Goal: Transaction & Acquisition: Purchase product/service

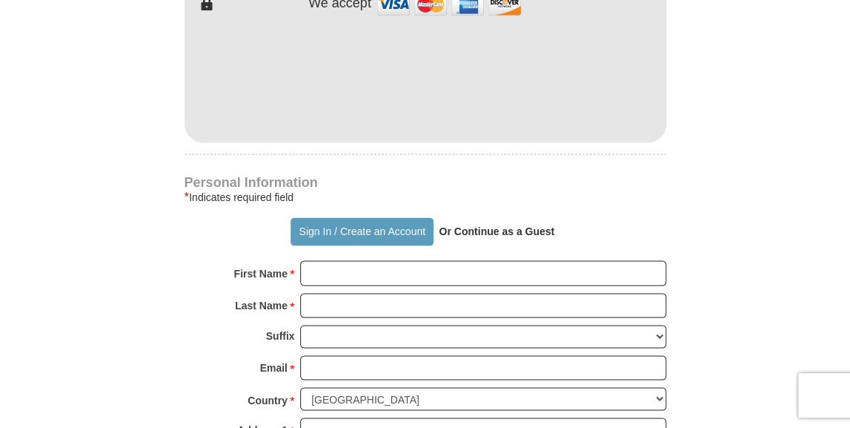
scroll to position [890, 0]
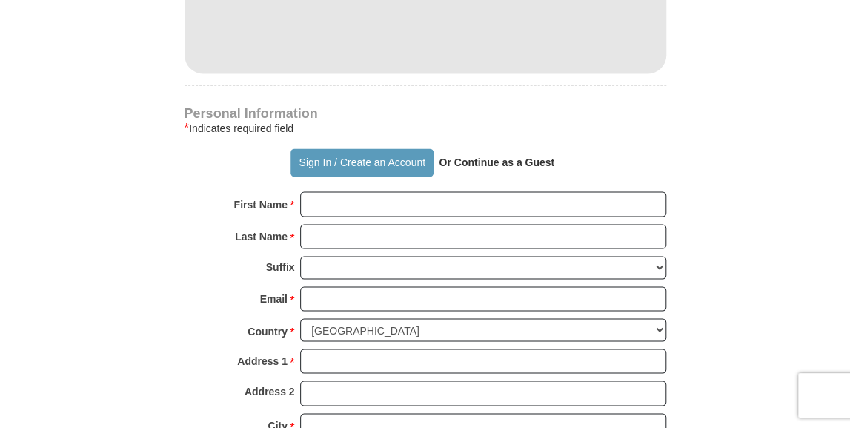
click at [491, 159] on strong "Or Continue as a Guest" at bounding box center [497, 162] width 116 height 12
click at [549, 158] on strong "Or Continue as a Guest" at bounding box center [497, 162] width 116 height 12
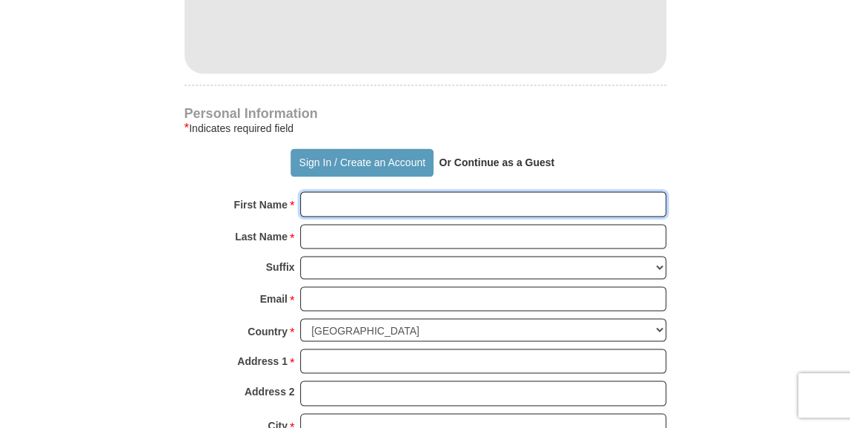
click at [318, 202] on input "First Name *" at bounding box center [483, 203] width 366 height 25
type input "[PERSON_NAME]"
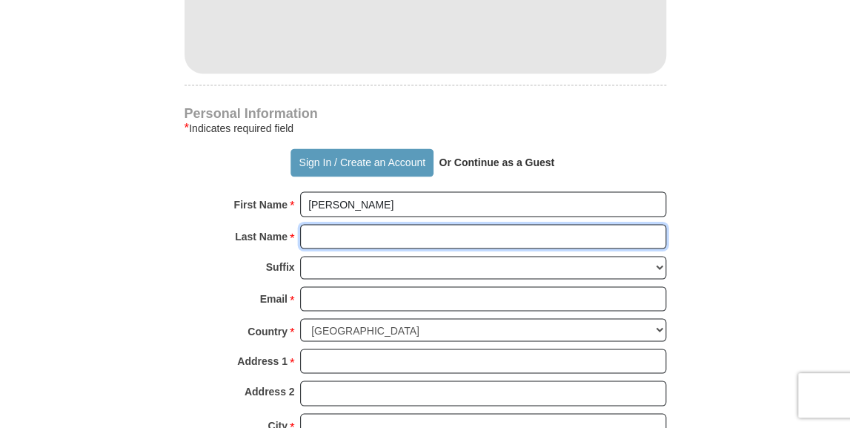
type input "[PERSON_NAME]"
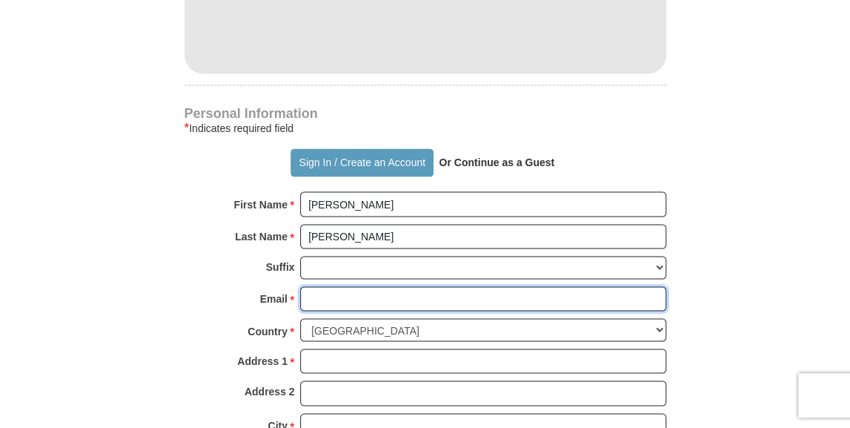
type input "[EMAIL_ADDRESS][DOMAIN_NAME]"
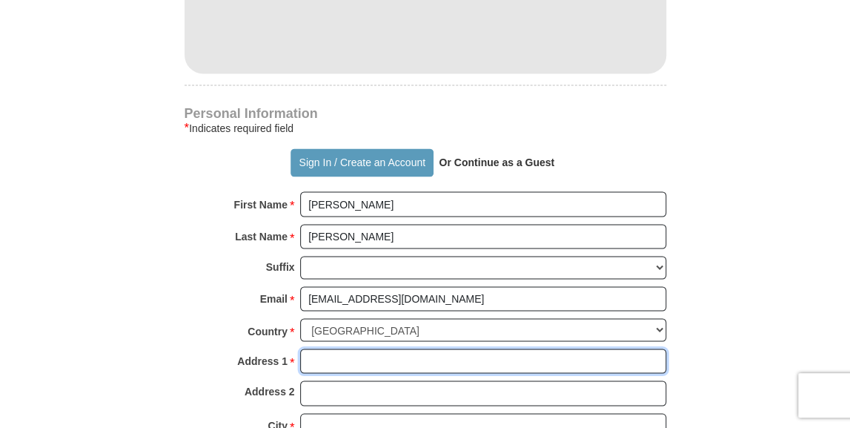
type input "[STREET_ADDRESS]"
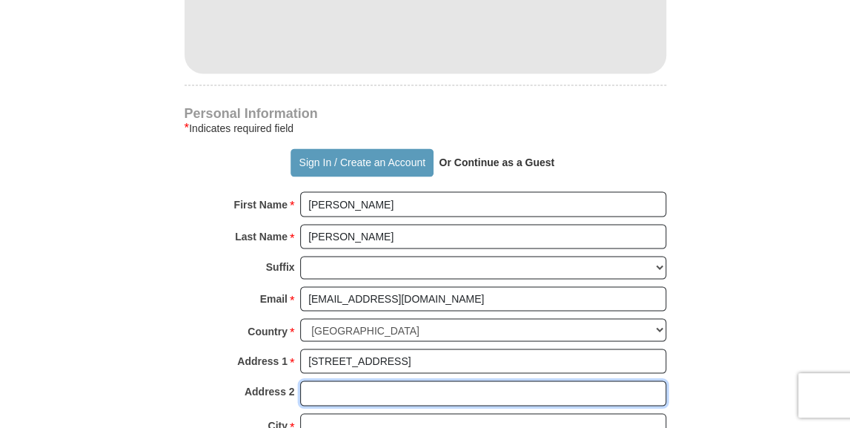
type input "[STREET_ADDRESS]"
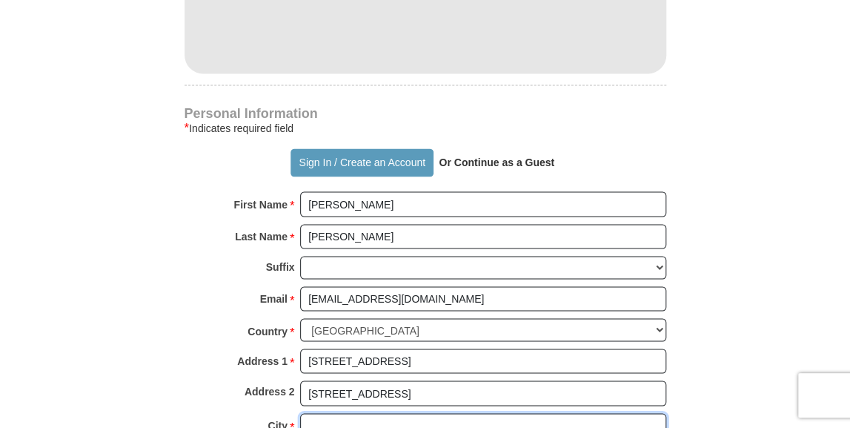
type input "Mifflinburg"
type input "17844"
type input "5709667692"
